Goal: Information Seeking & Learning: Learn about a topic

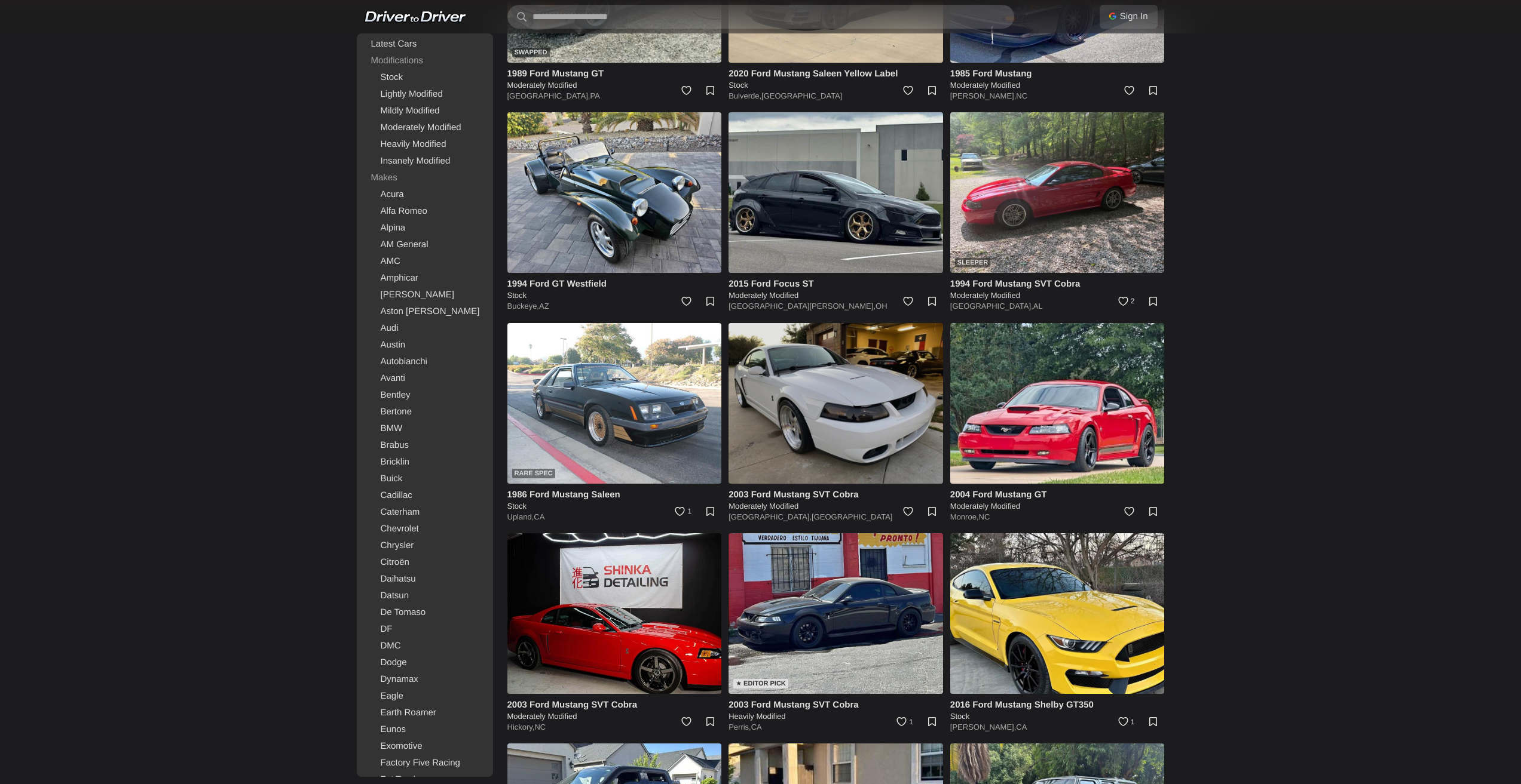
scroll to position [4300, 0]
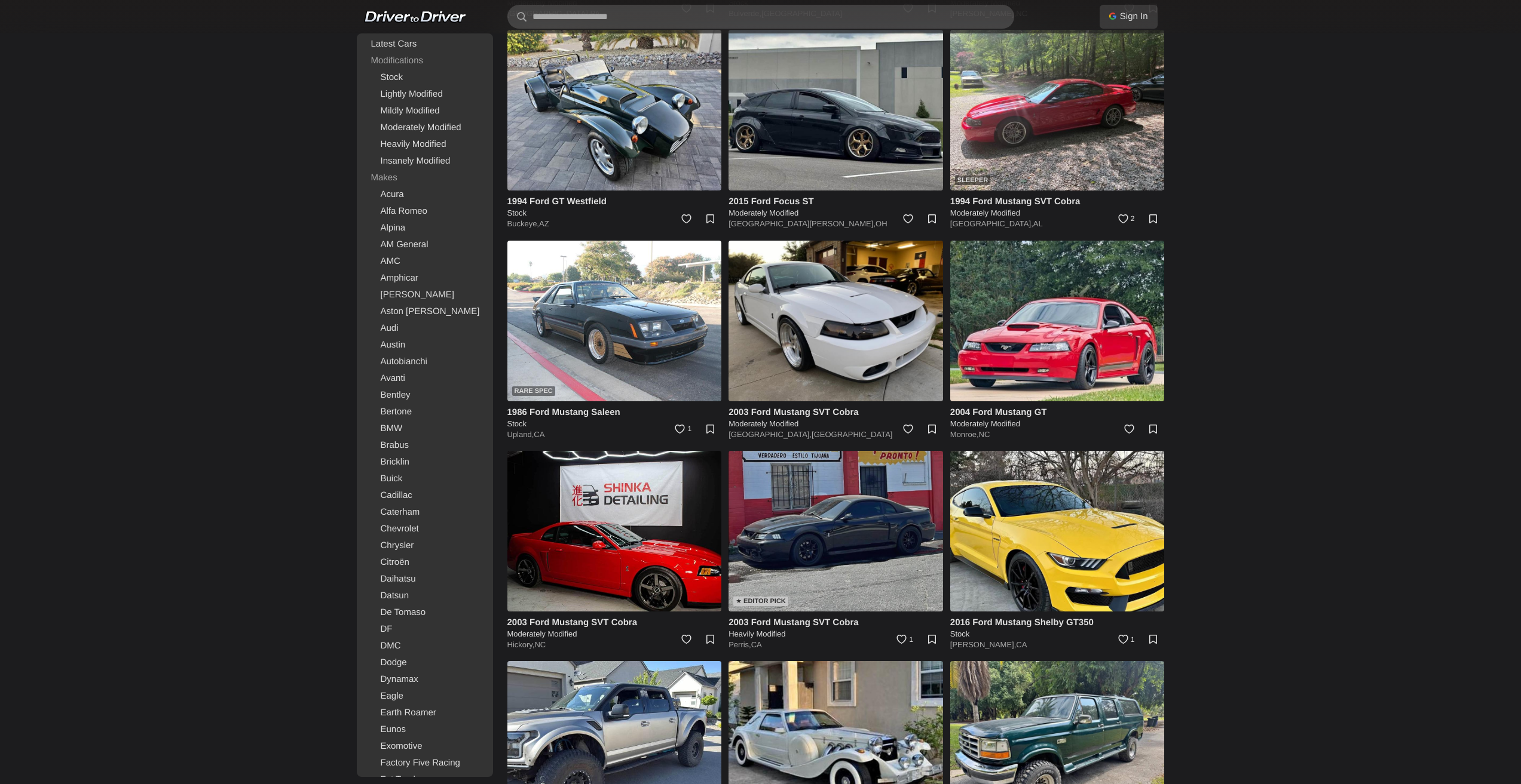
click at [854, 496] on img at bounding box center [835, 531] width 215 height 160
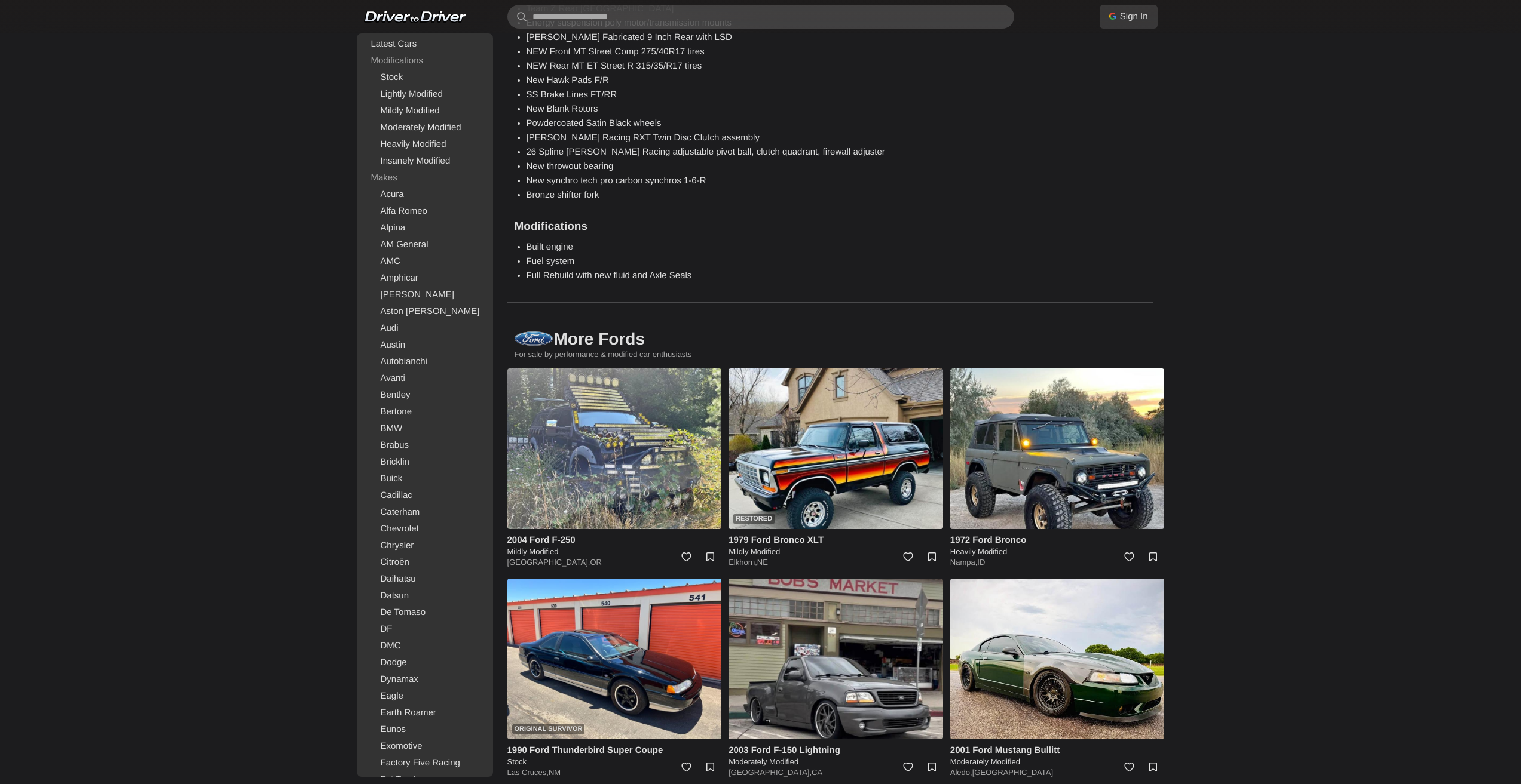
scroll to position [1971, 0]
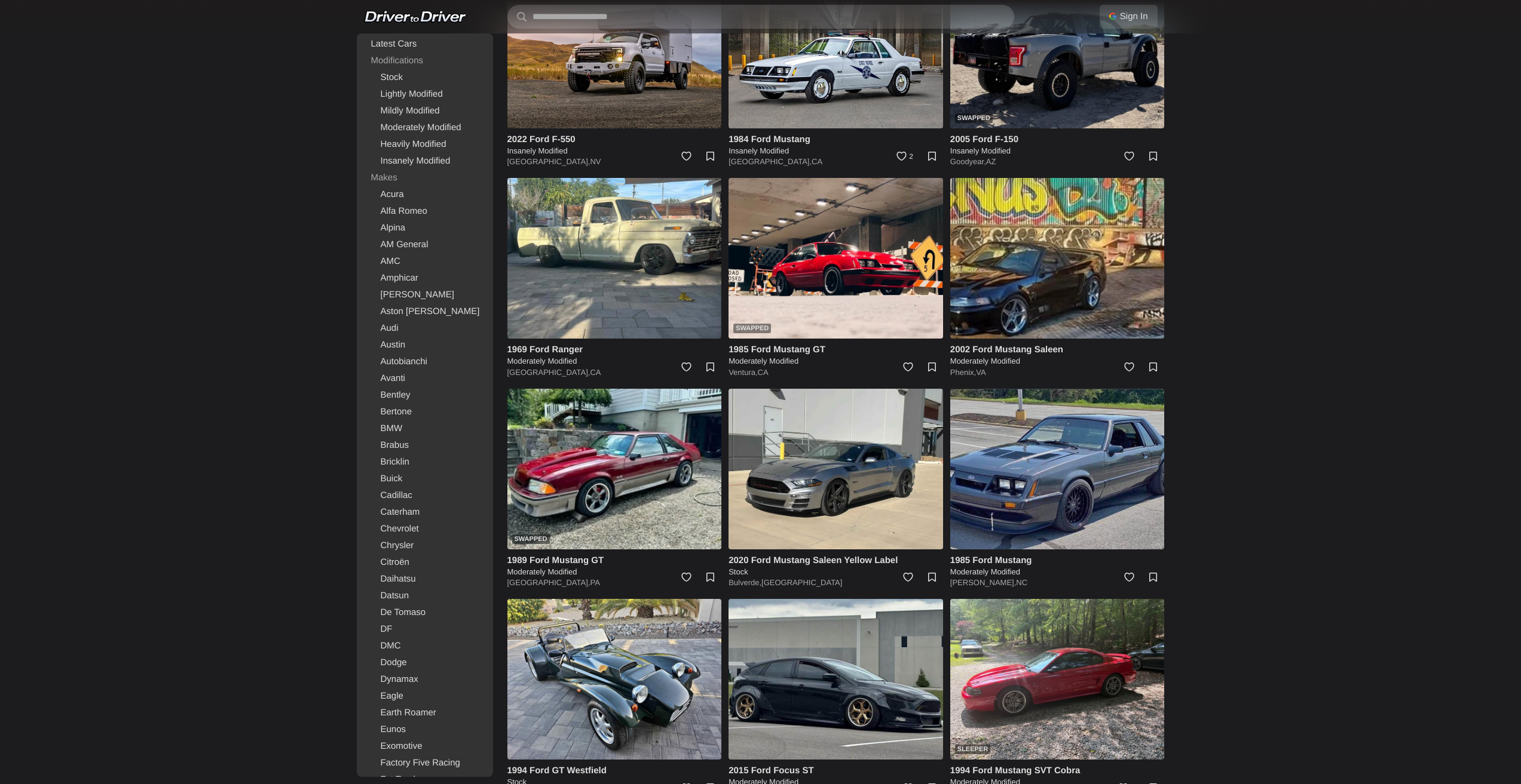
scroll to position [3763, 0]
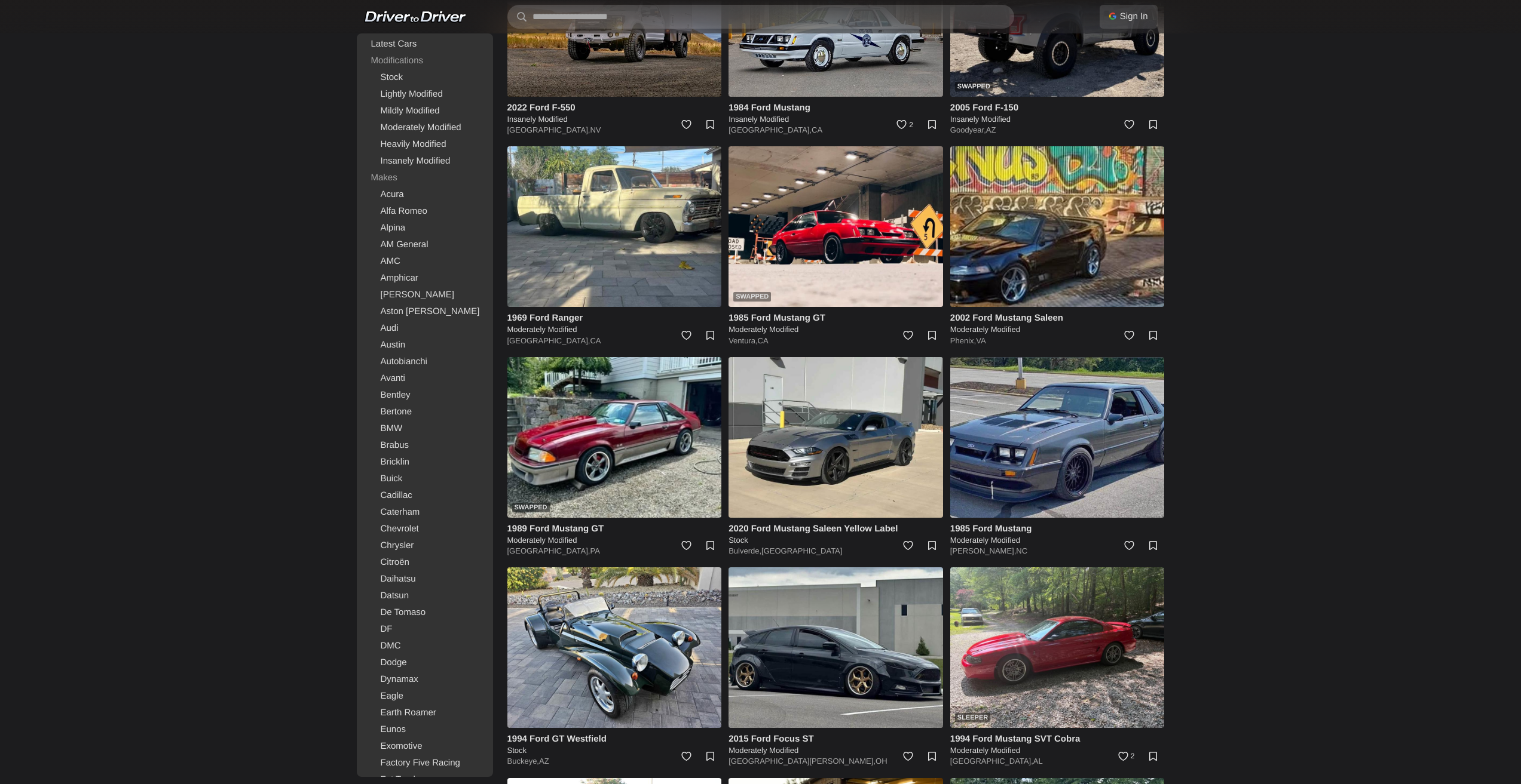
click at [1054, 444] on img at bounding box center [1057, 438] width 215 height 160
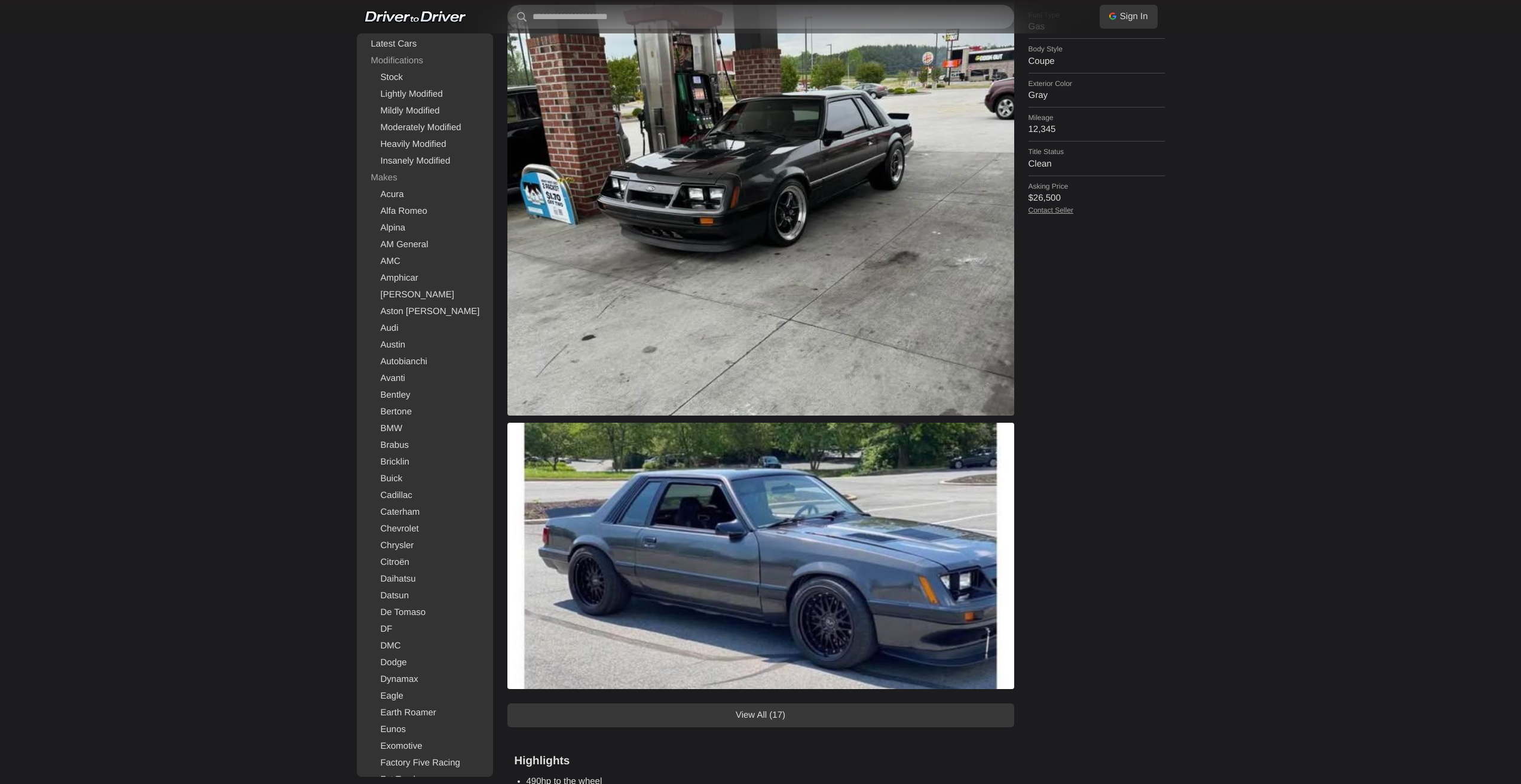
scroll to position [597, 0]
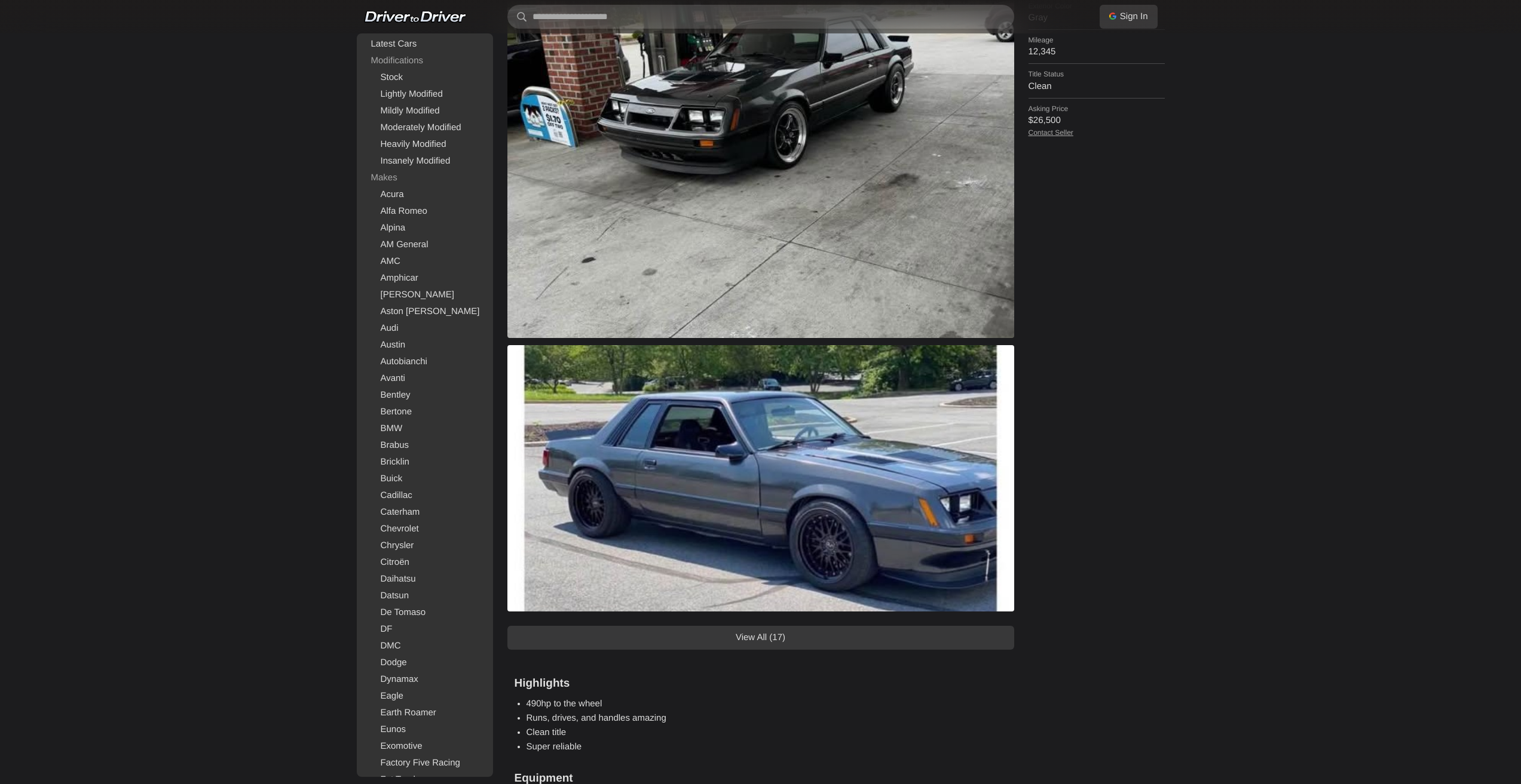
click at [775, 642] on link "View All (17)" at bounding box center [760, 638] width 507 height 24
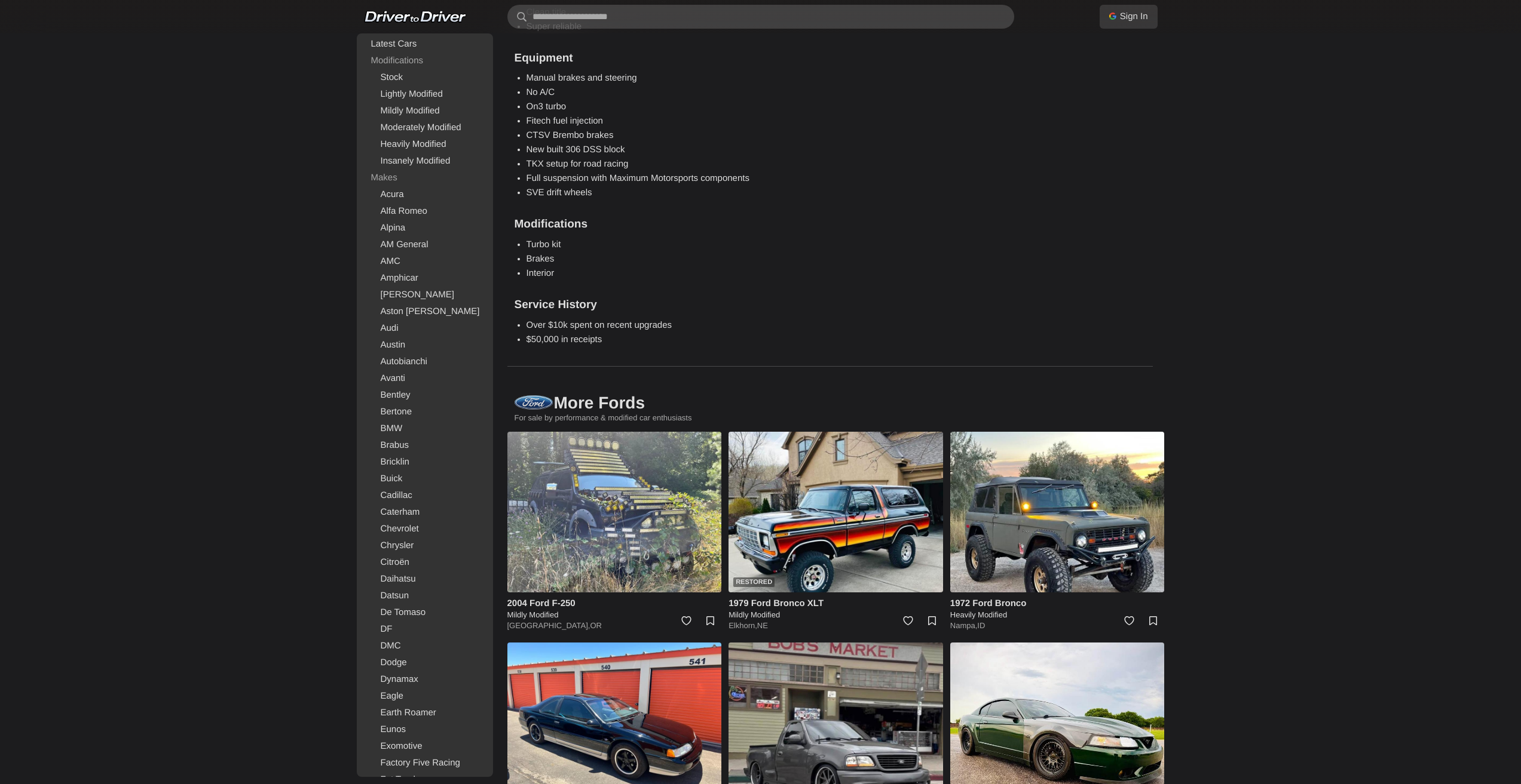
scroll to position [8302, 0]
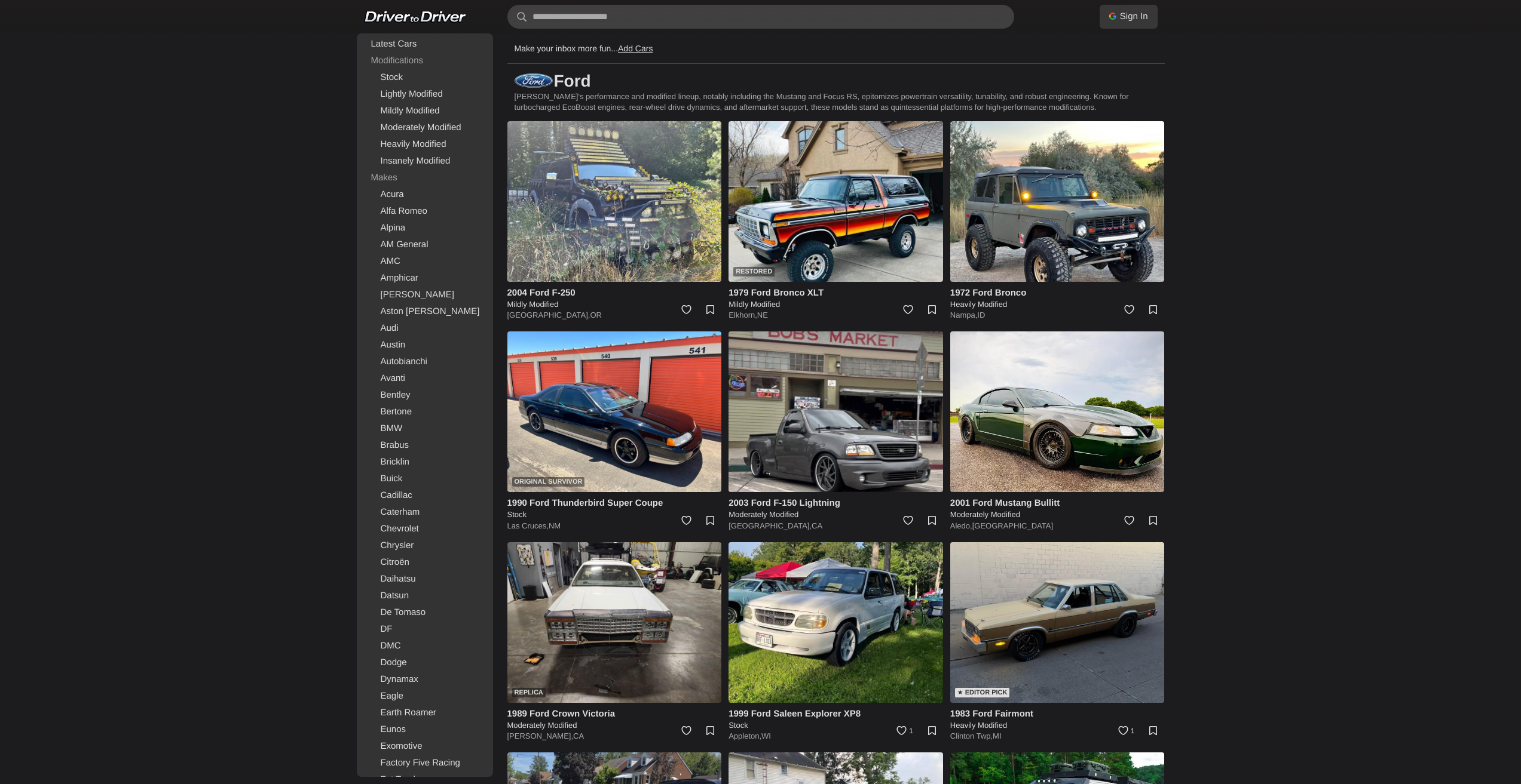
scroll to position [1034, 0]
